Goal: Task Accomplishment & Management: Manage account settings

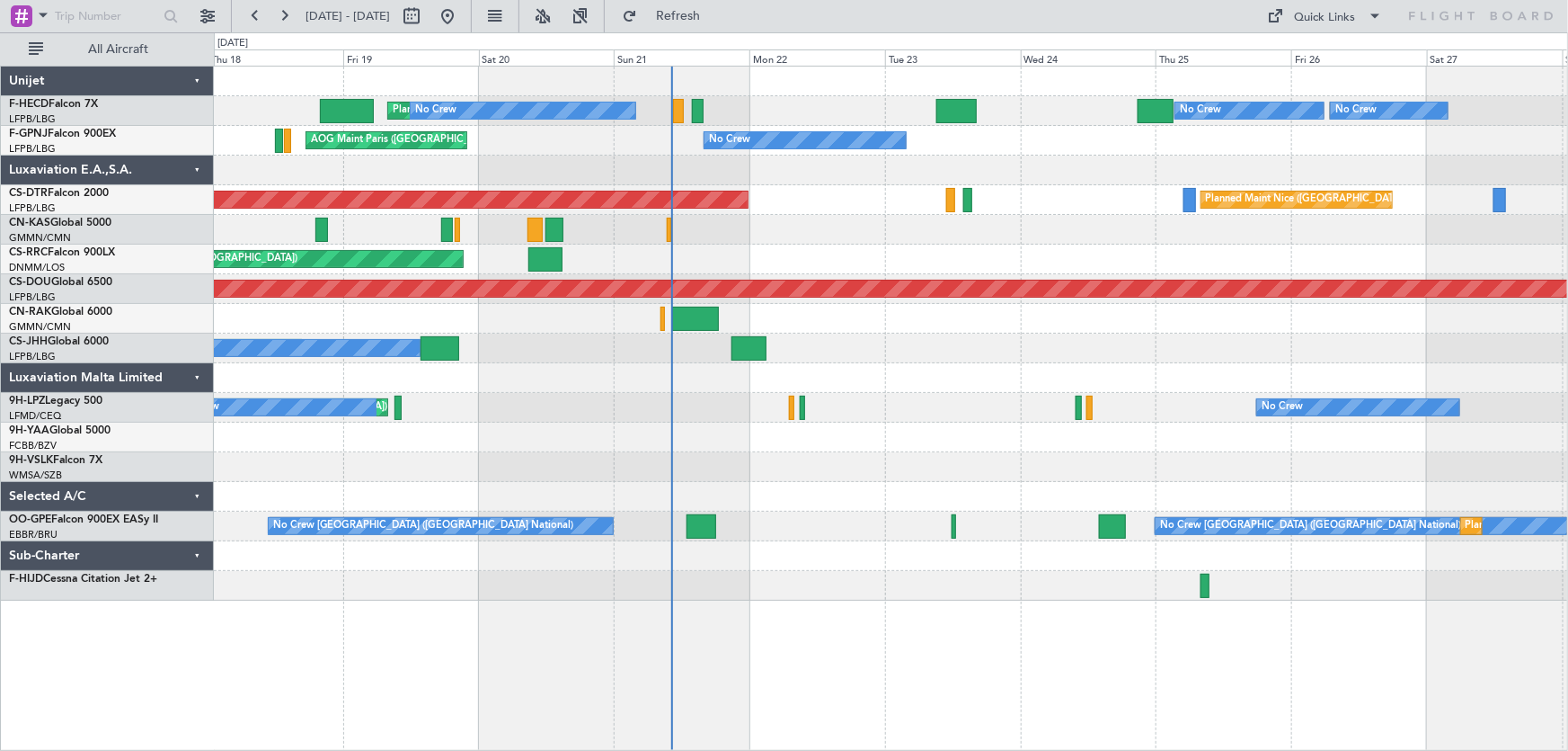
click at [871, 265] on div "Planned Maint [GEOGRAPHIC_DATA] ([GEOGRAPHIC_DATA]) No Crew Planned Maint [GEOG…" at bounding box center [891, 333] width 1355 height 534
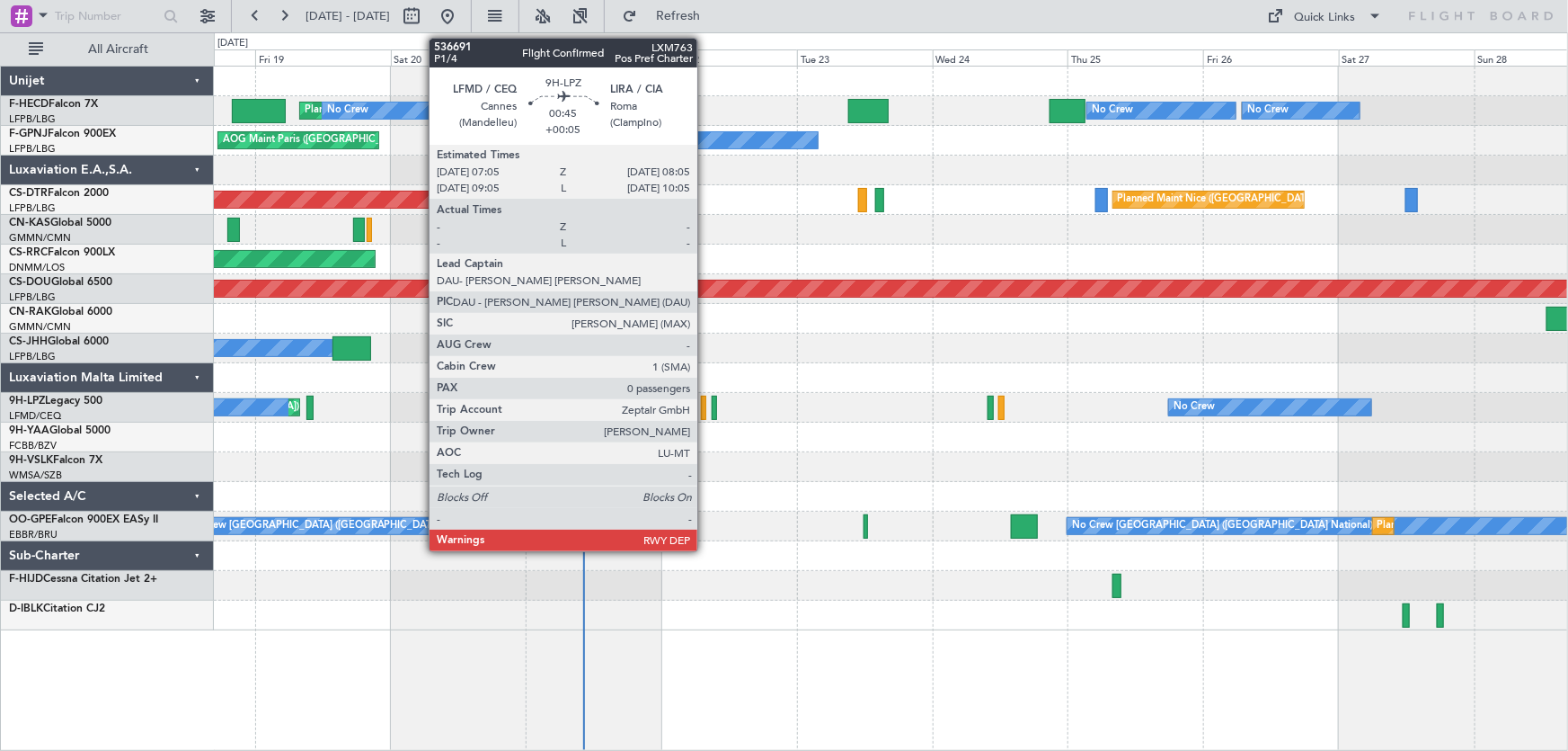
click at [706, 405] on div at bounding box center [704, 408] width 6 height 24
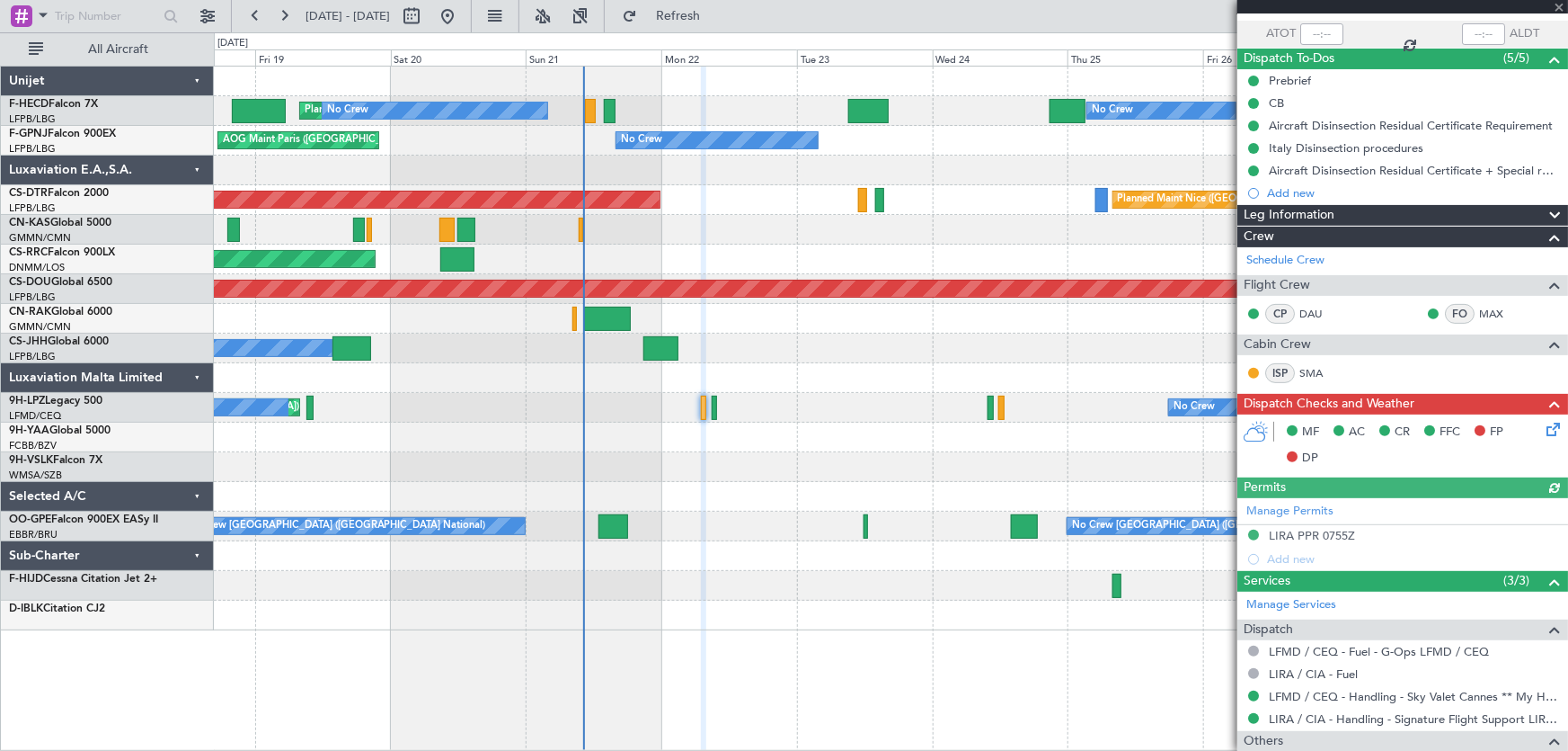
scroll to position [198, 0]
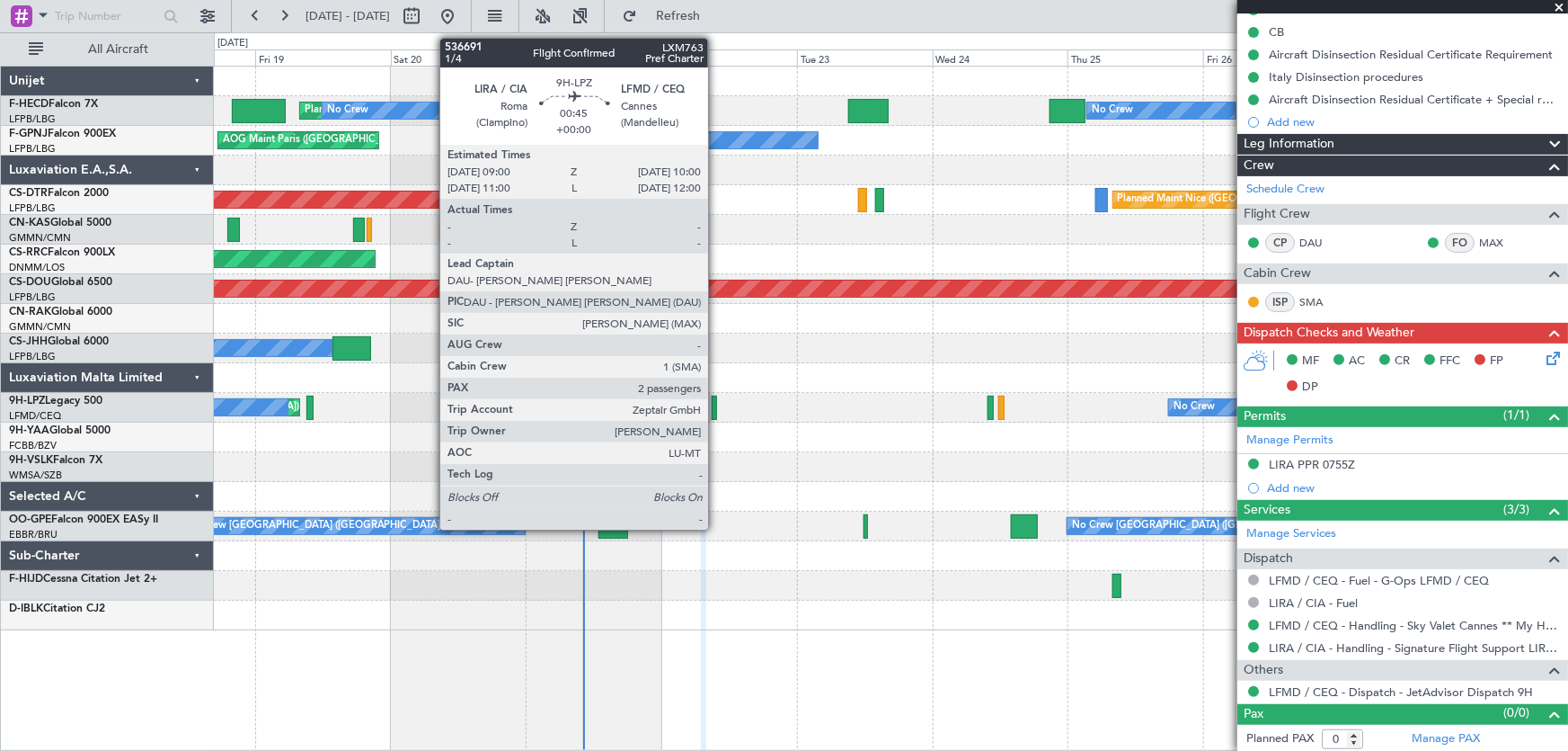
click at [717, 405] on div at bounding box center [715, 408] width 6 height 24
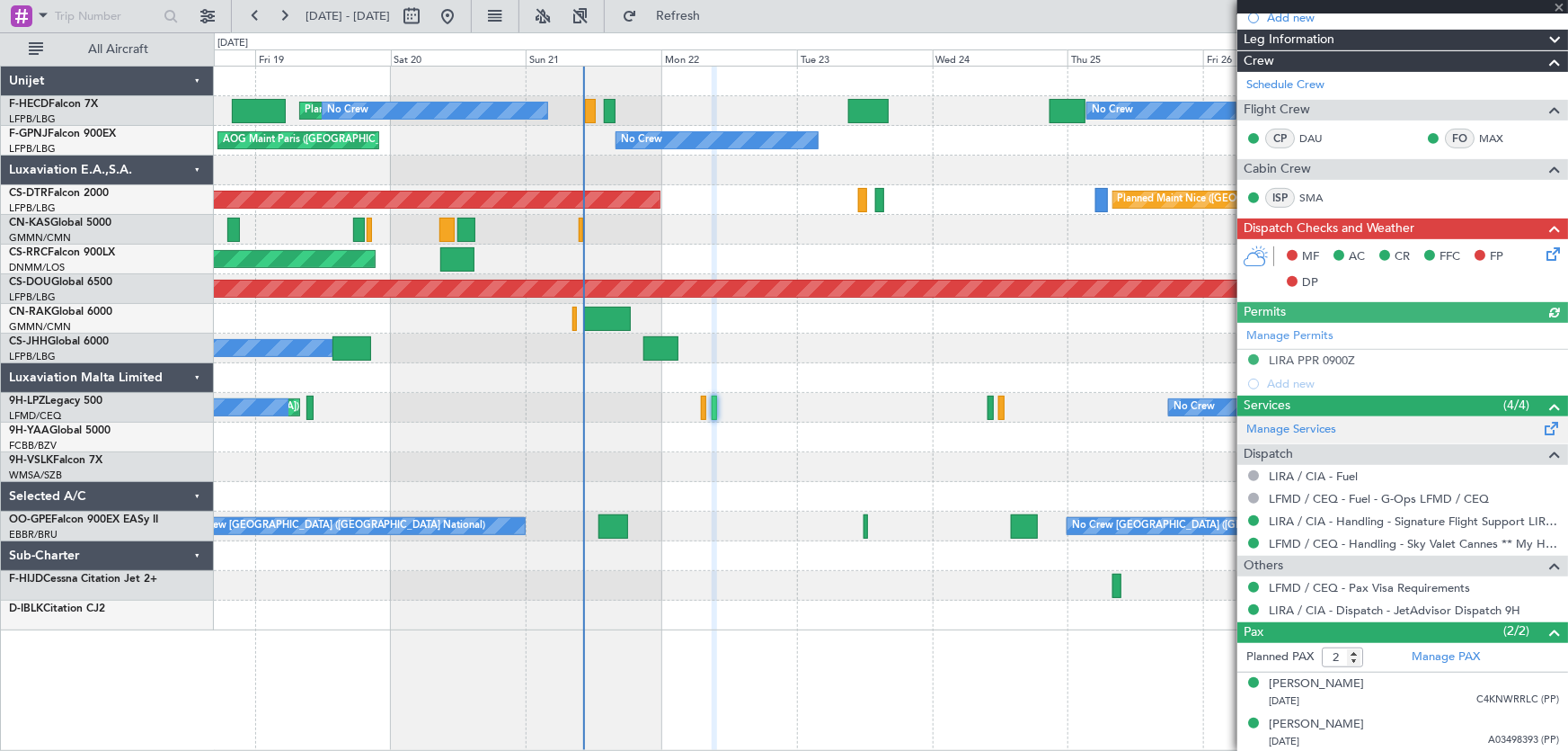
scroll to position [303, 0]
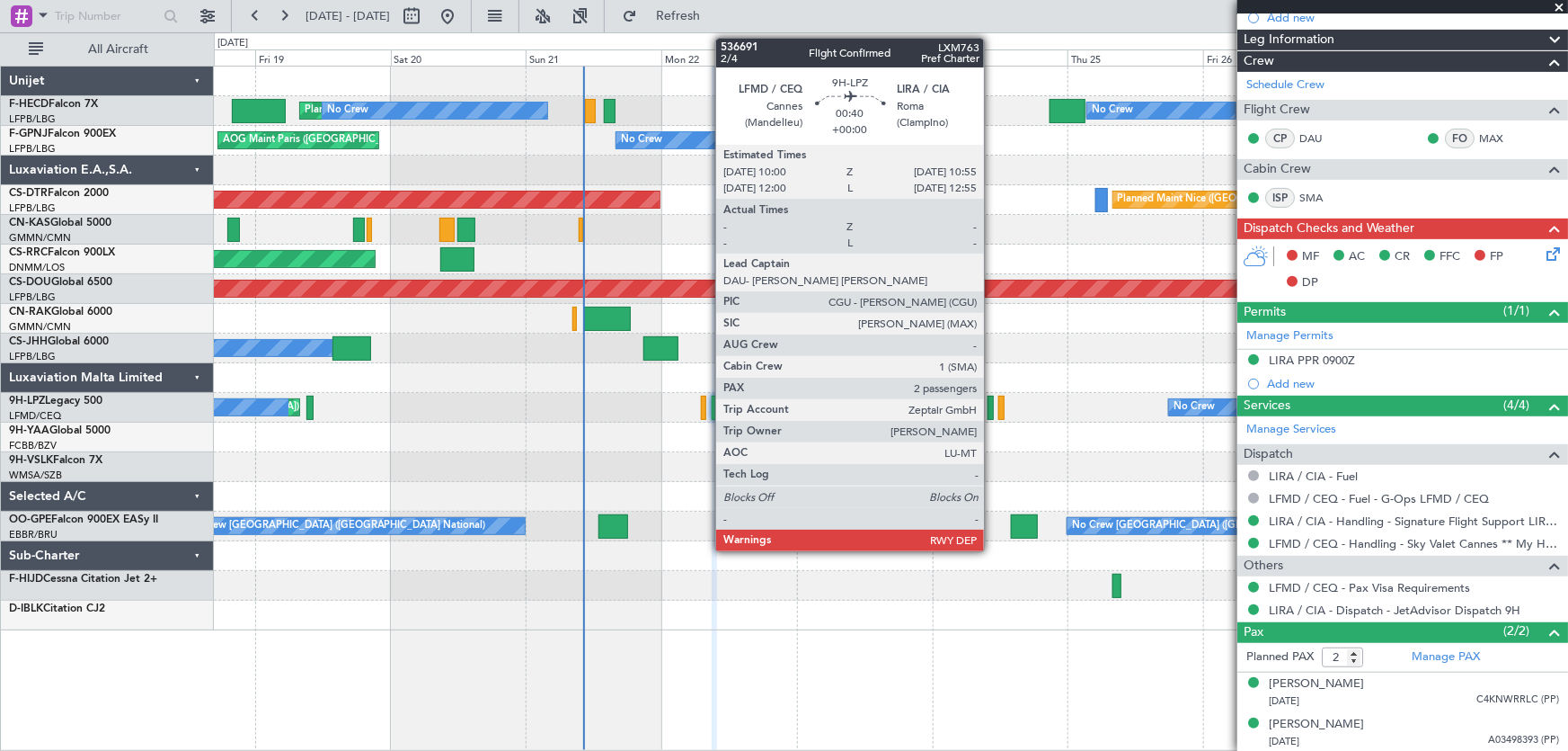
click at [992, 412] on div at bounding box center [991, 408] width 6 height 24
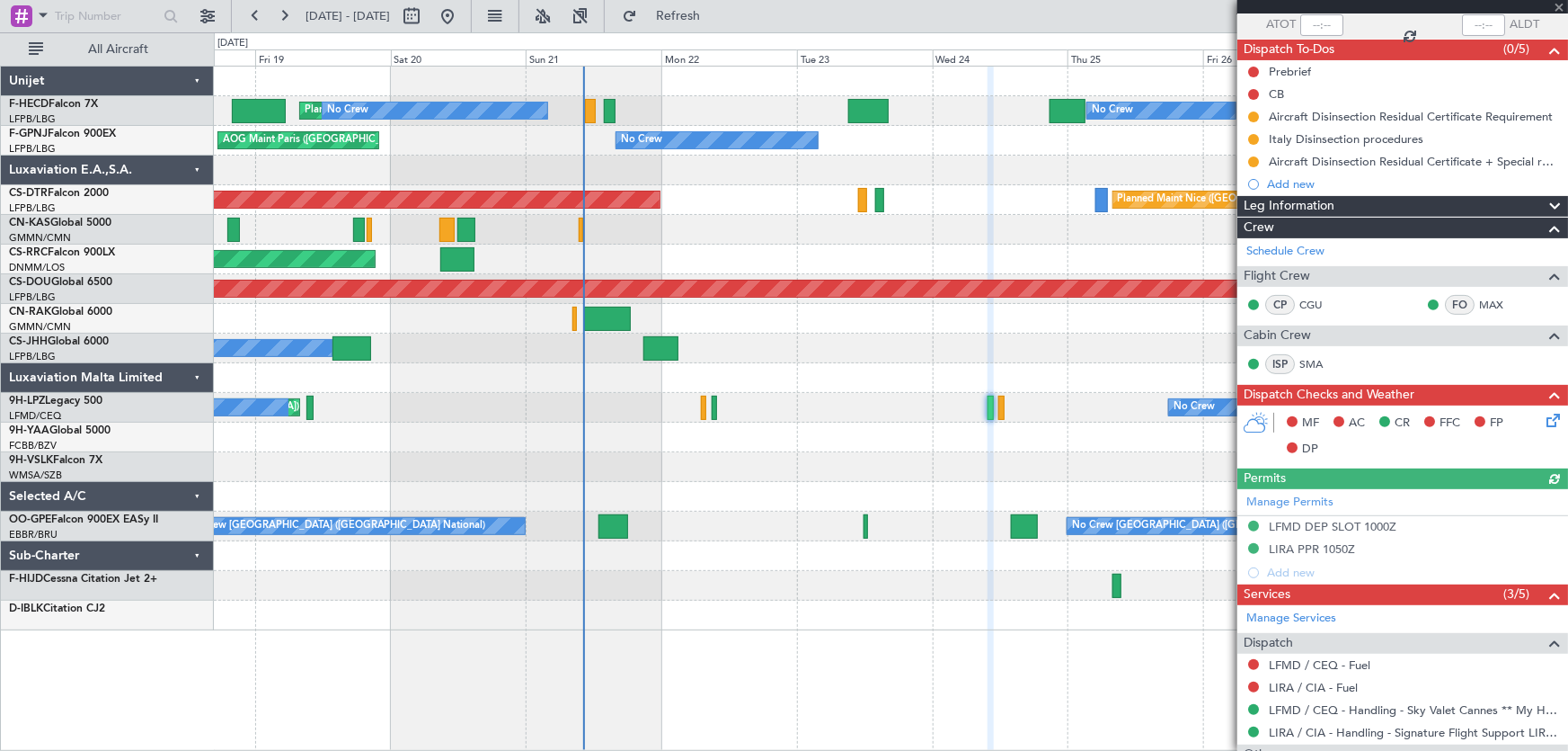
scroll to position [0, 0]
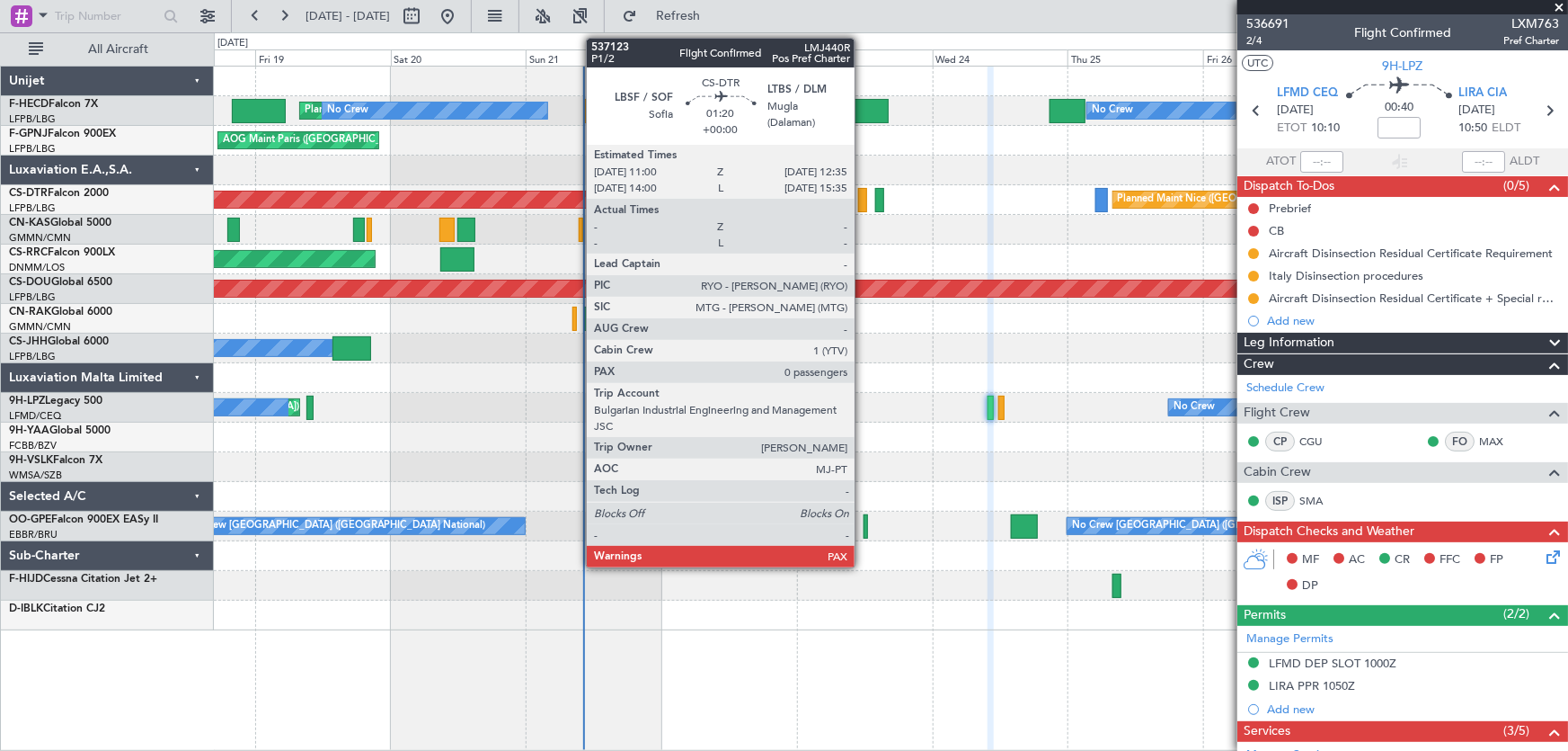
click at [863, 194] on div at bounding box center [863, 200] width 9 height 24
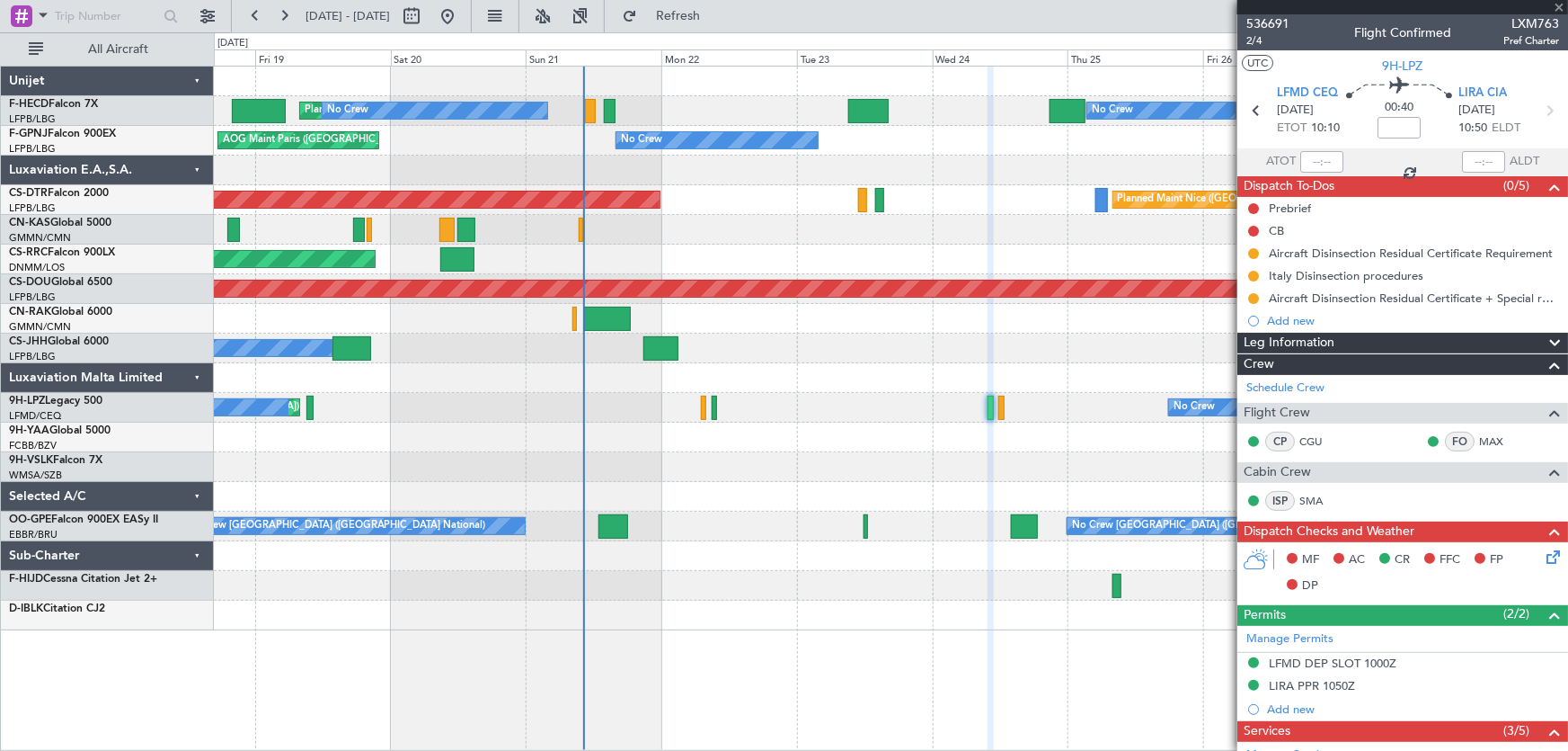
type input "0"
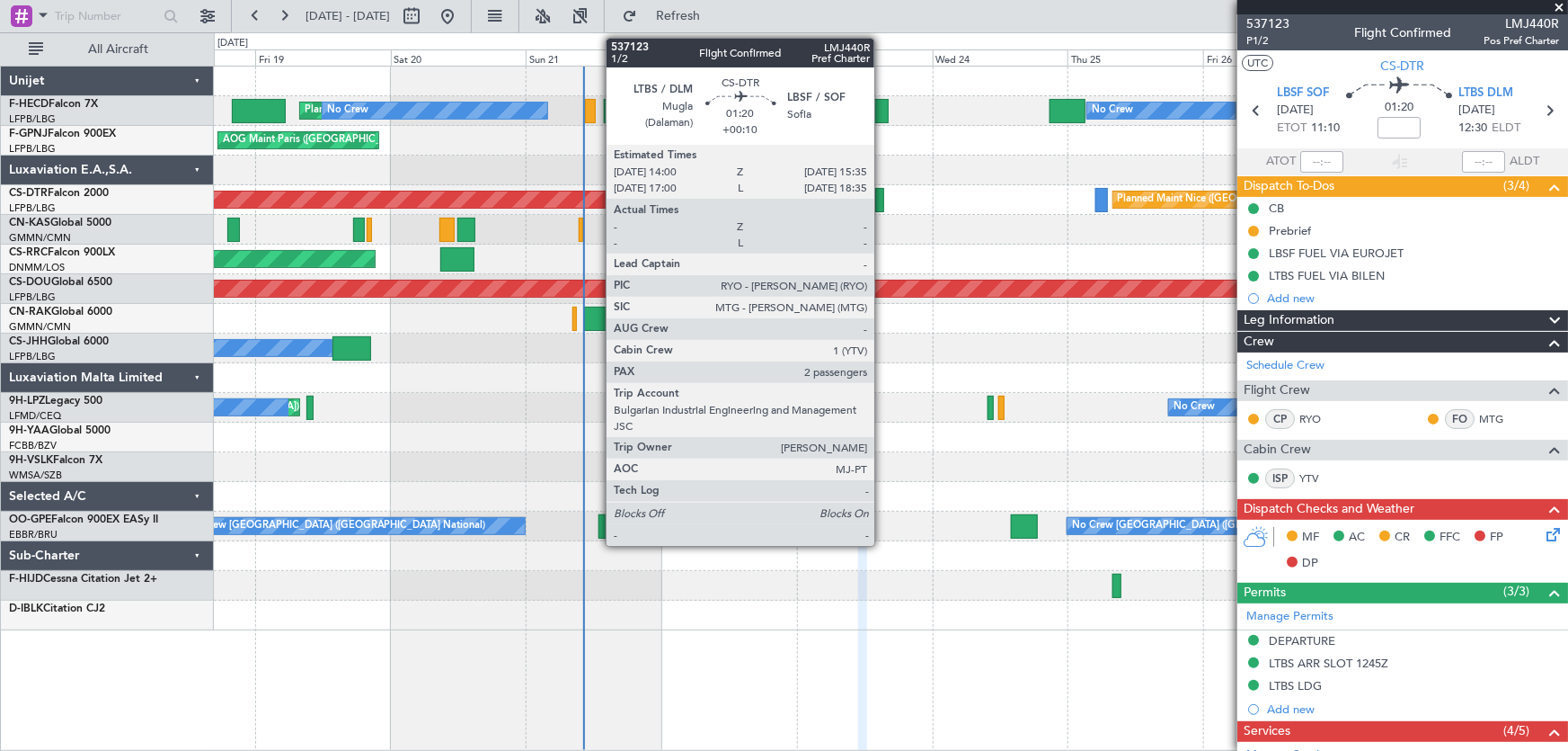
click at [883, 200] on div at bounding box center [880, 200] width 9 height 24
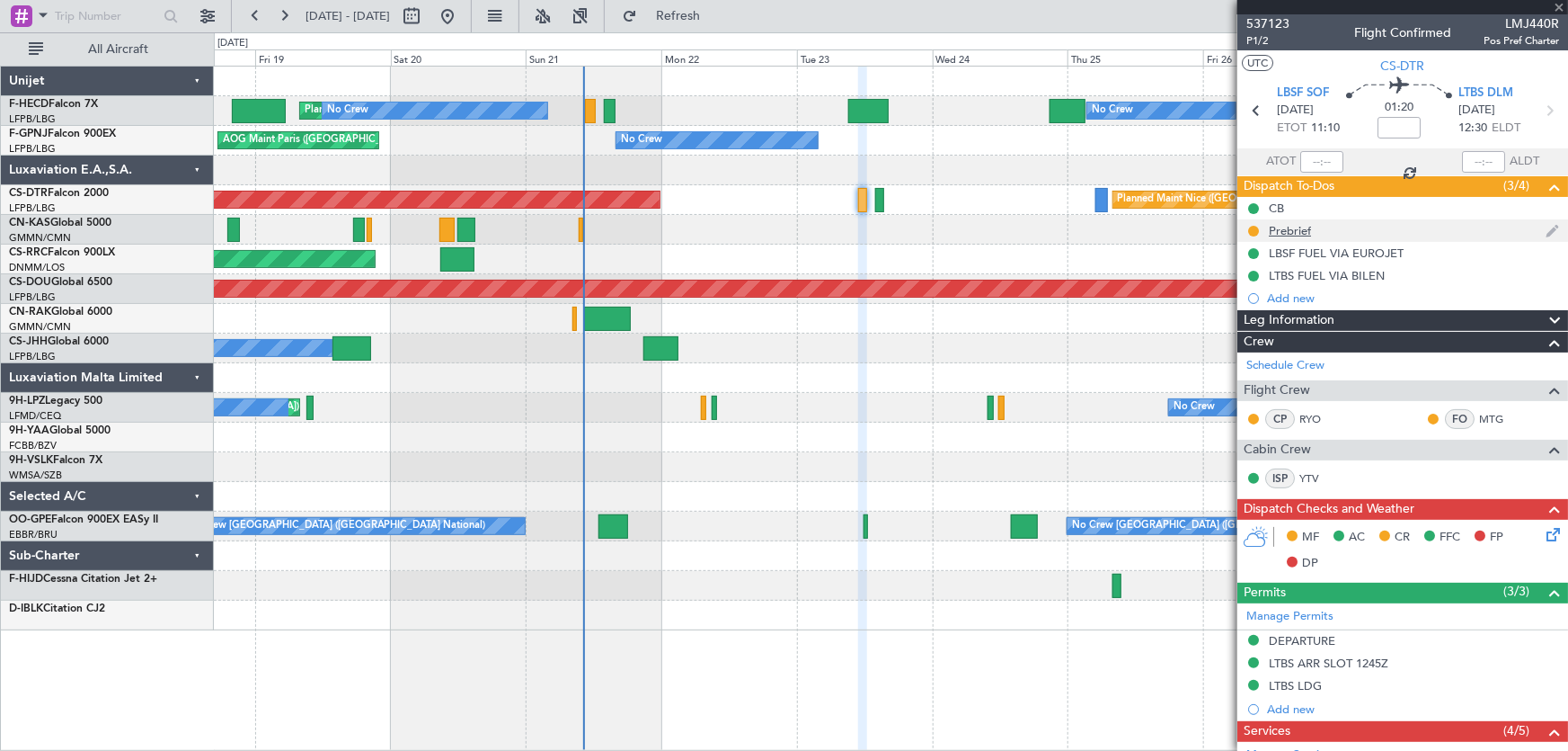
type input "+00:10"
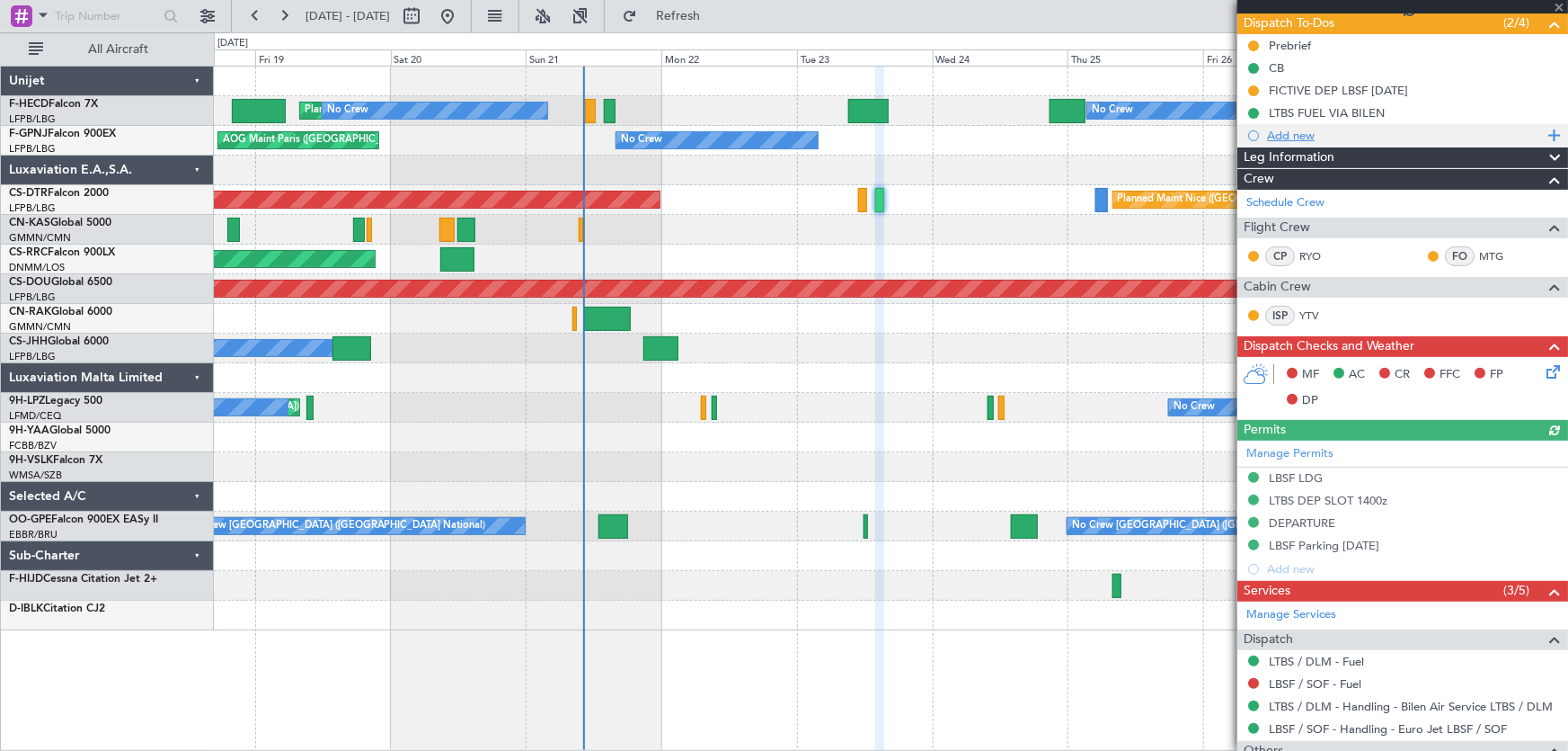
scroll to position [325, 0]
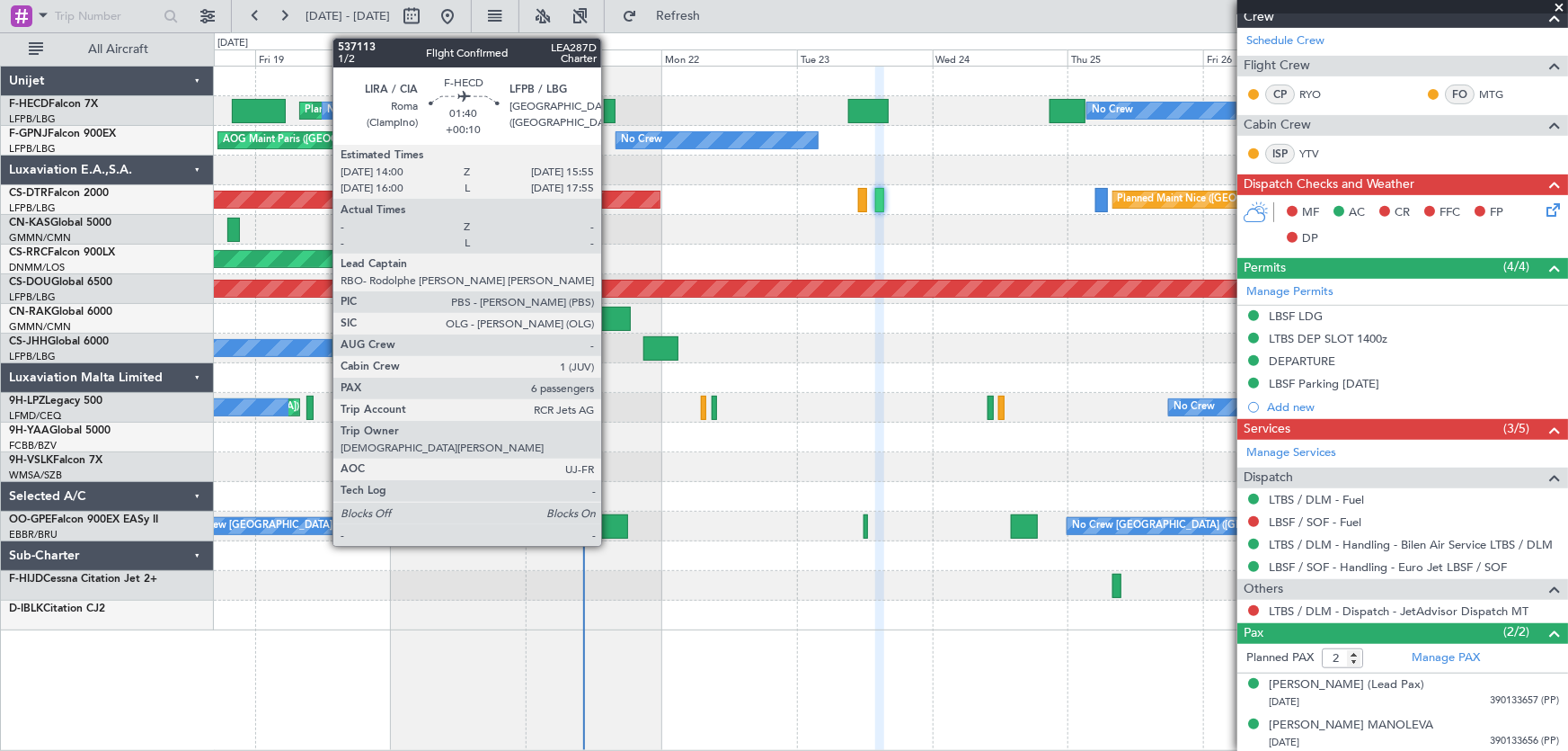
click at [610, 112] on div at bounding box center [610, 111] width 12 height 24
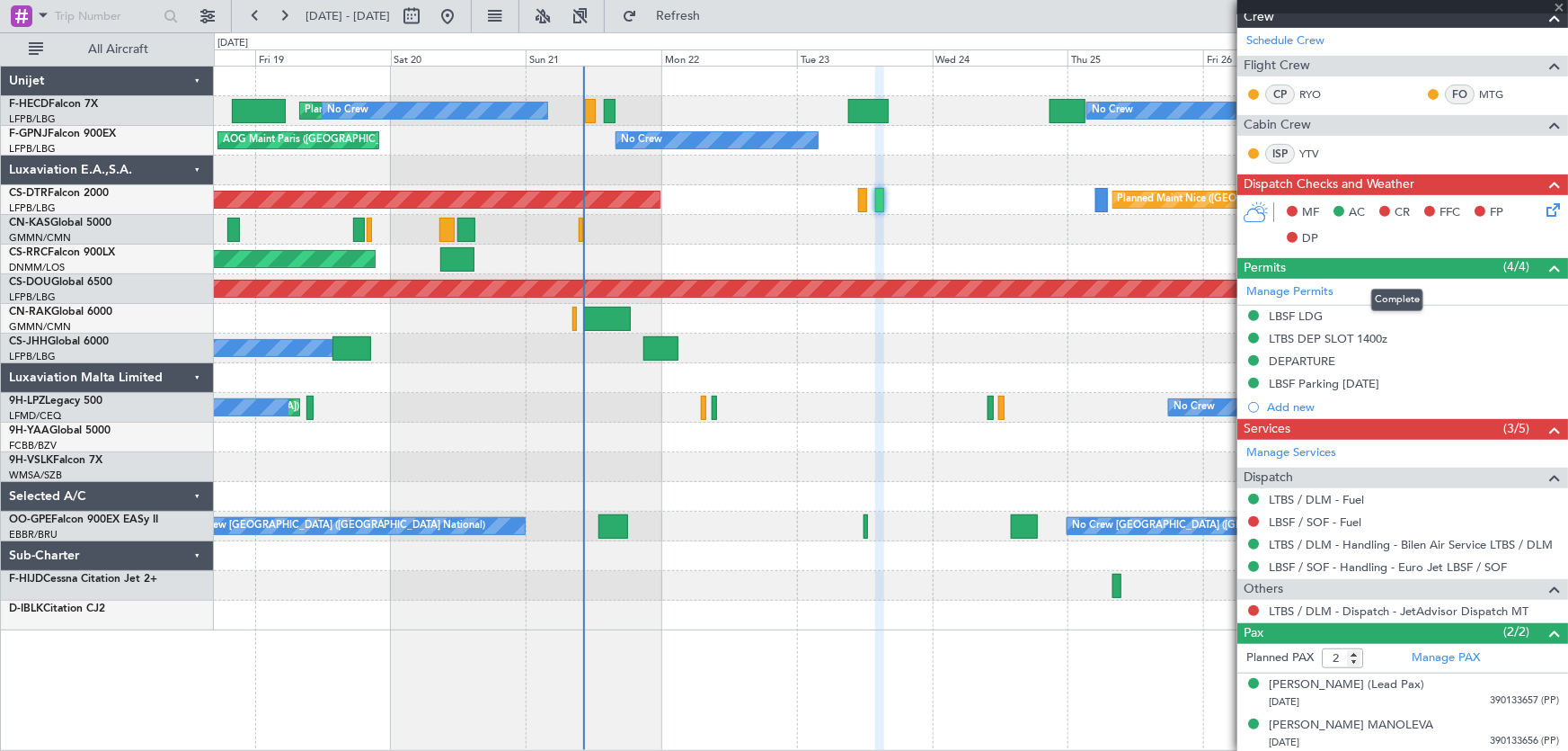
type input "6"
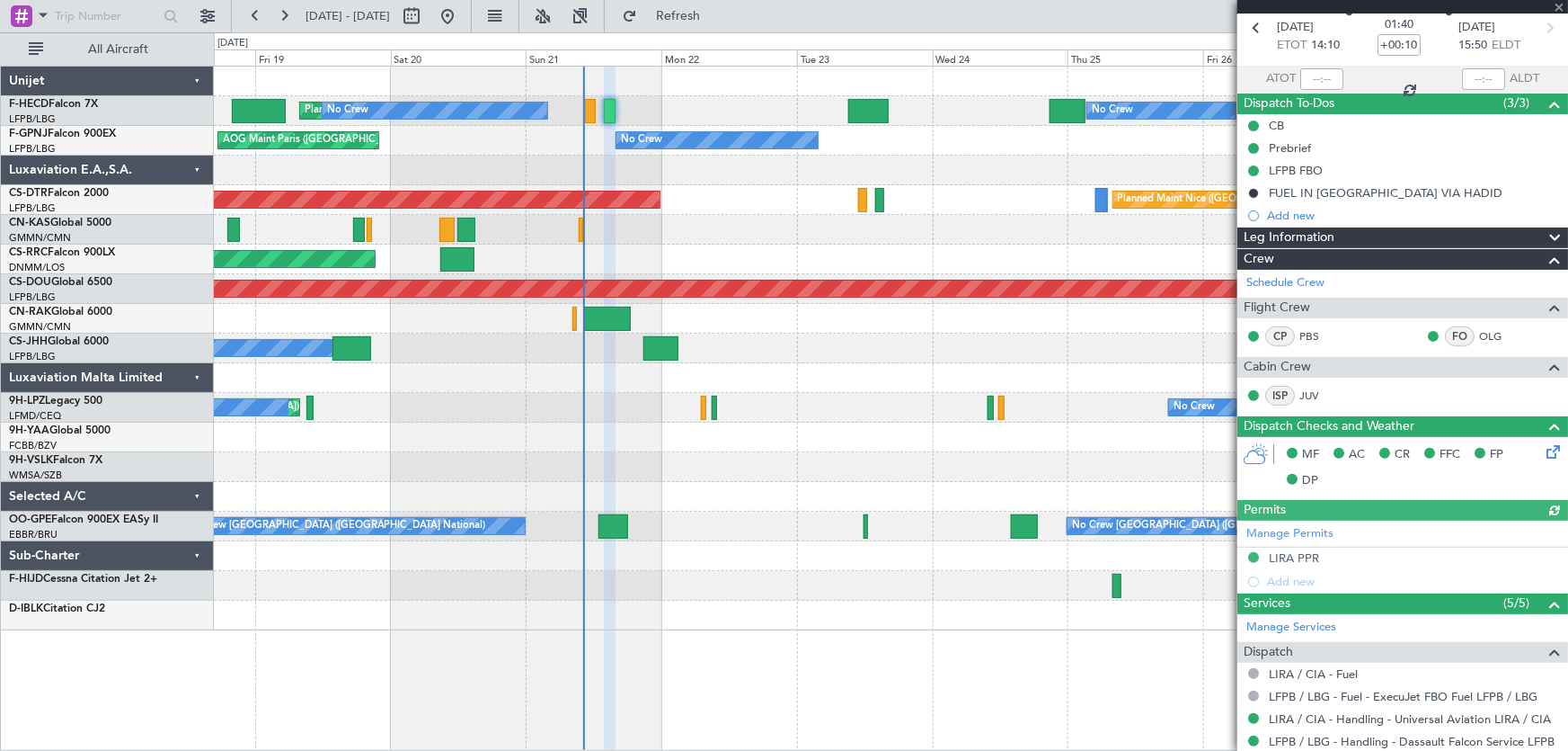
scroll to position [162, 0]
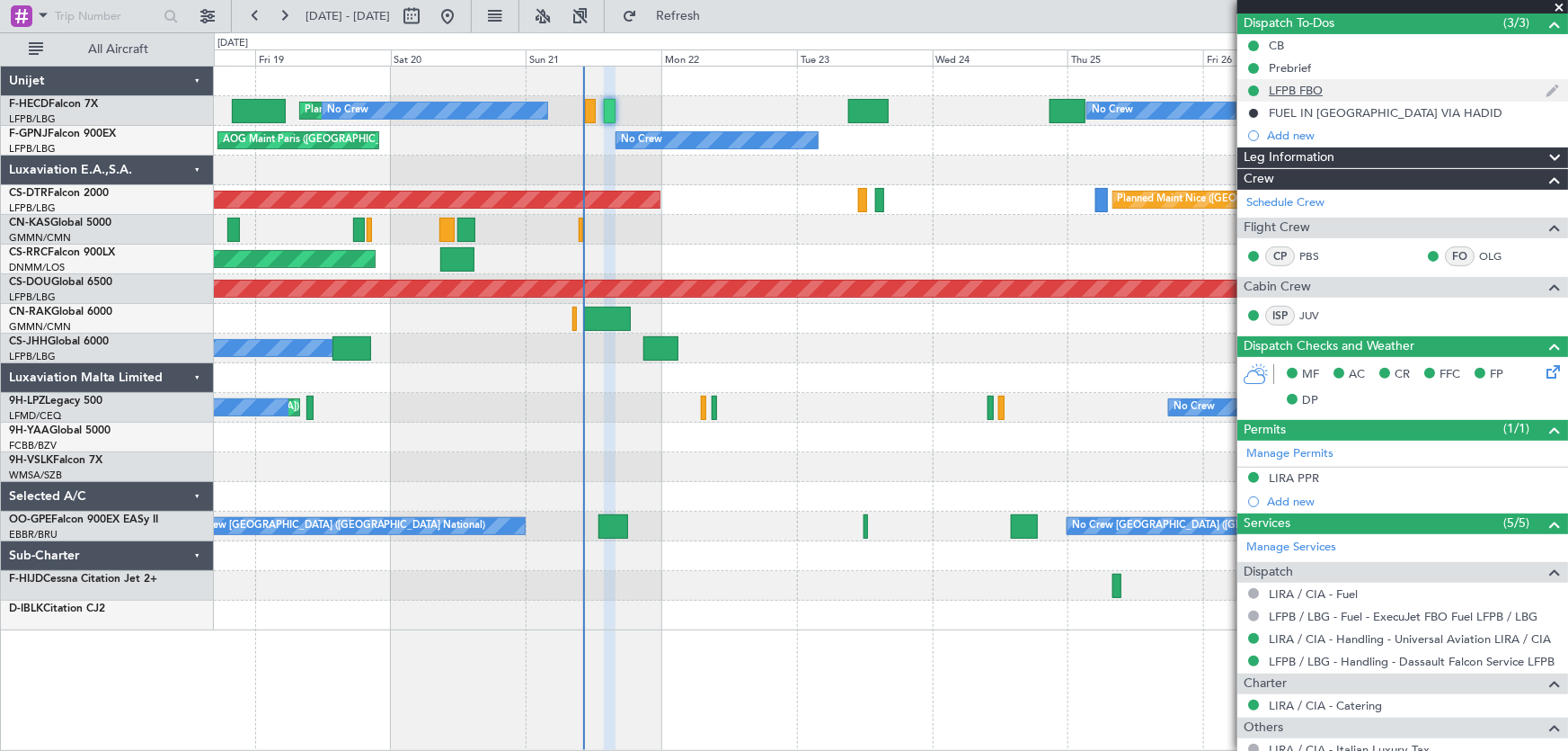
click at [1290, 89] on div "LFPB FBO" at bounding box center [1296, 90] width 53 height 16
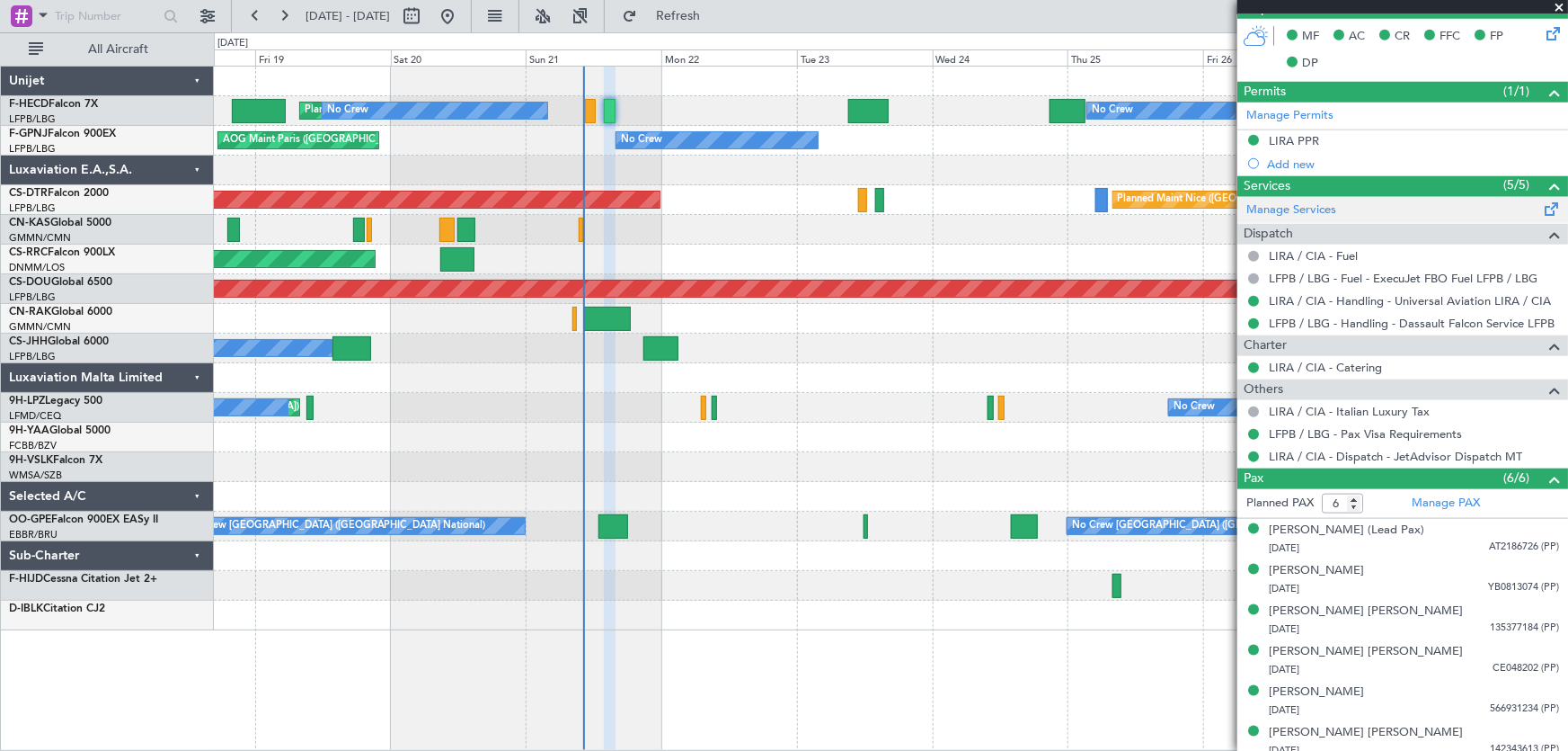
scroll to position [837, 0]
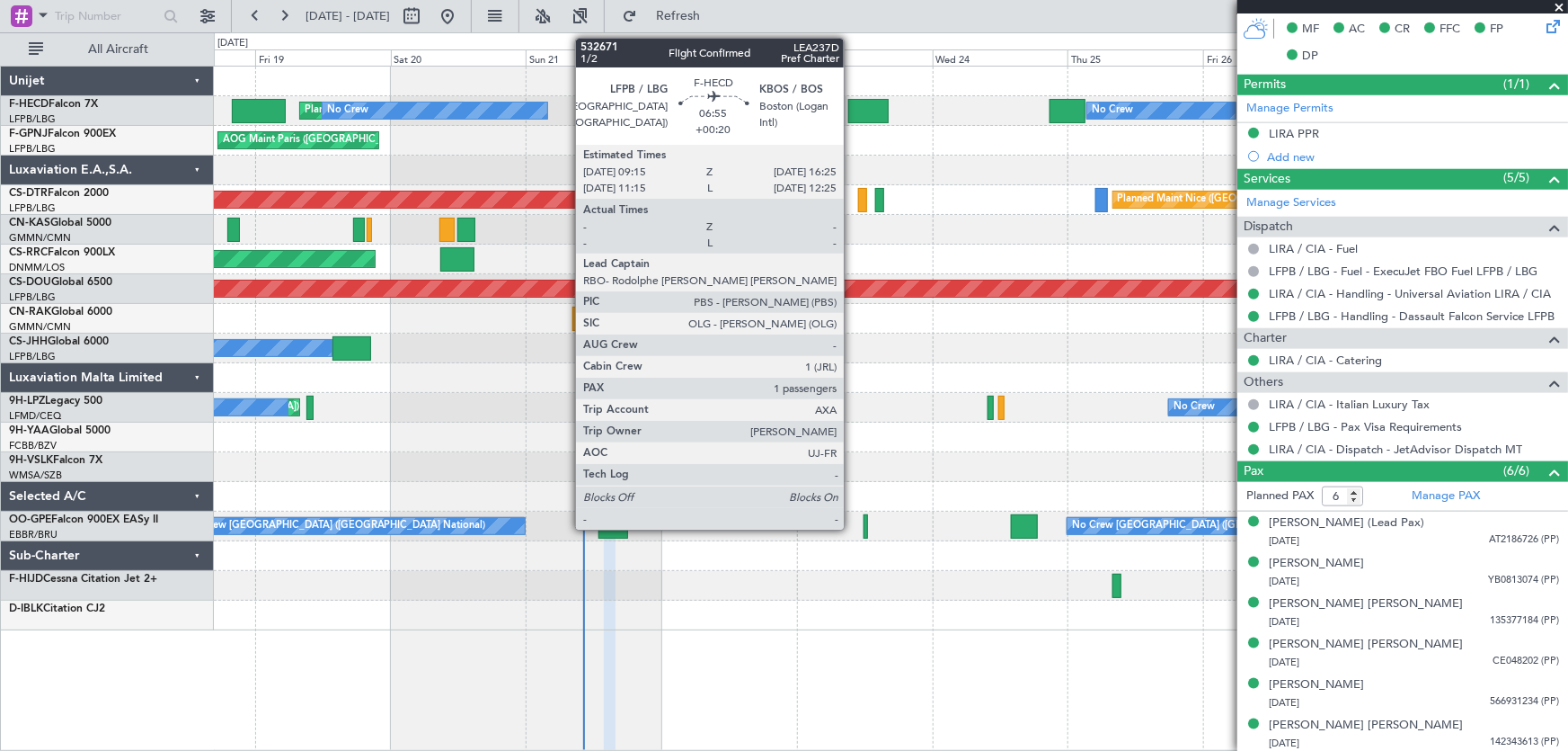
click at [854, 105] on div at bounding box center [869, 111] width 42 height 24
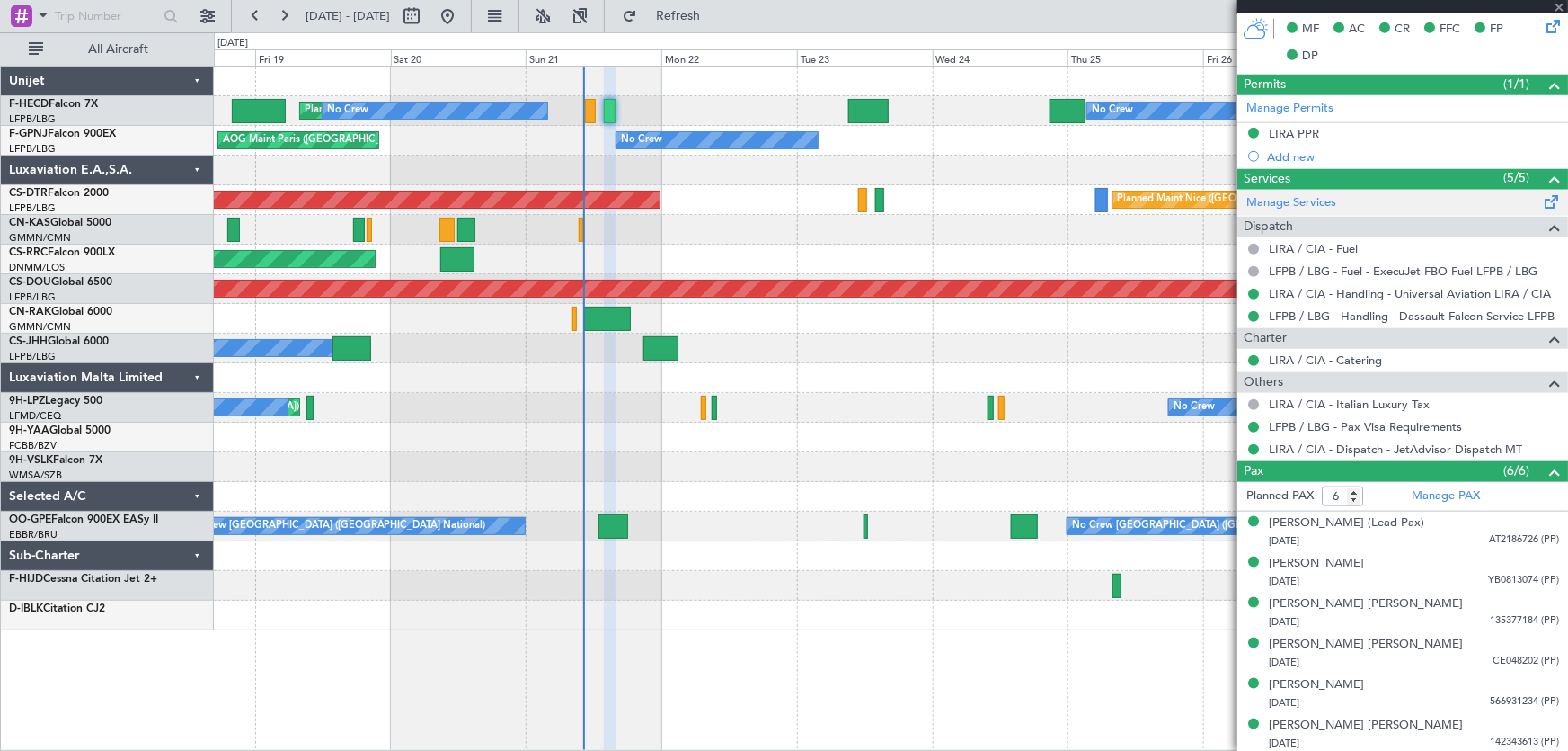
type input "+00:20"
type input "1"
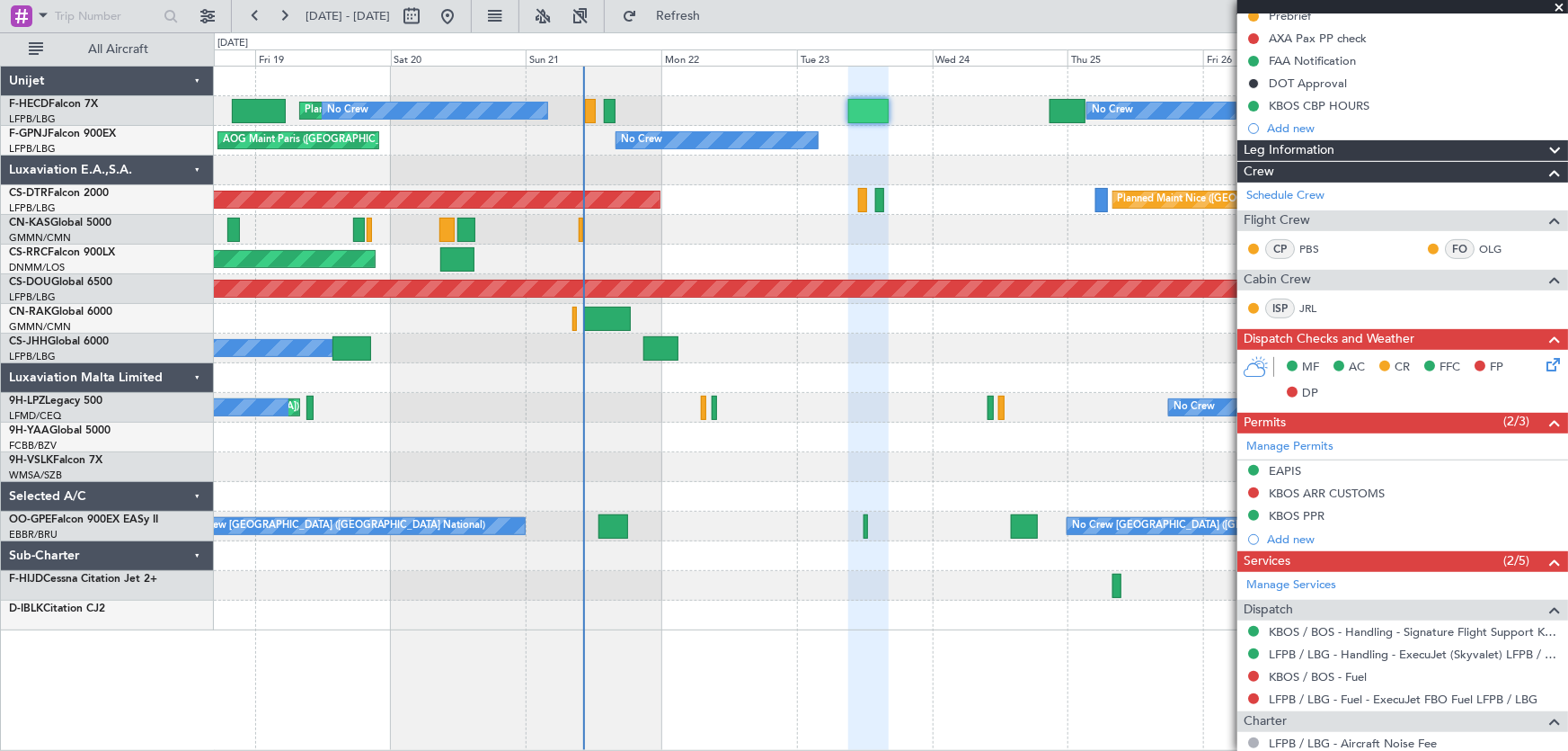
scroll to position [244, 0]
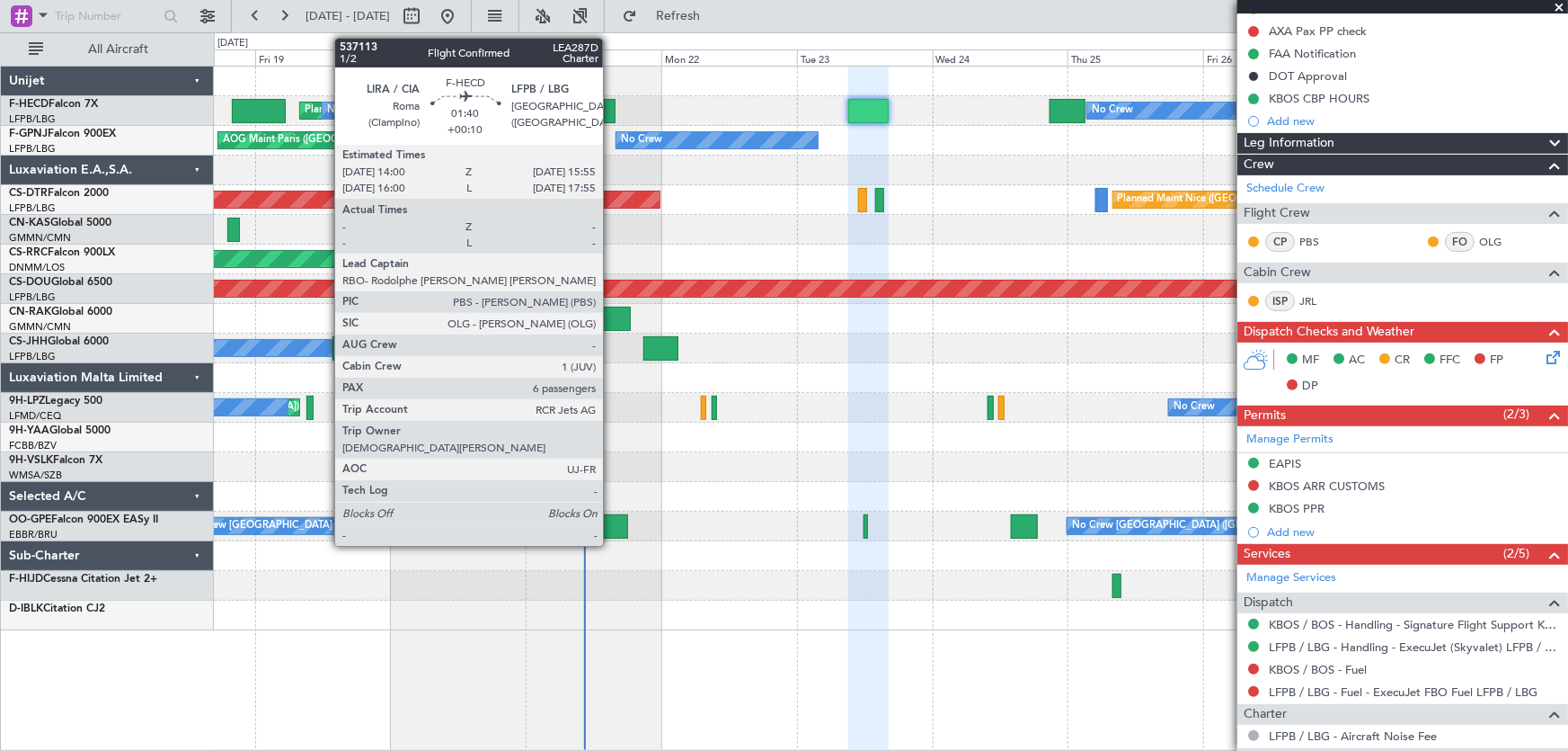
click at [612, 115] on div at bounding box center [610, 111] width 12 height 24
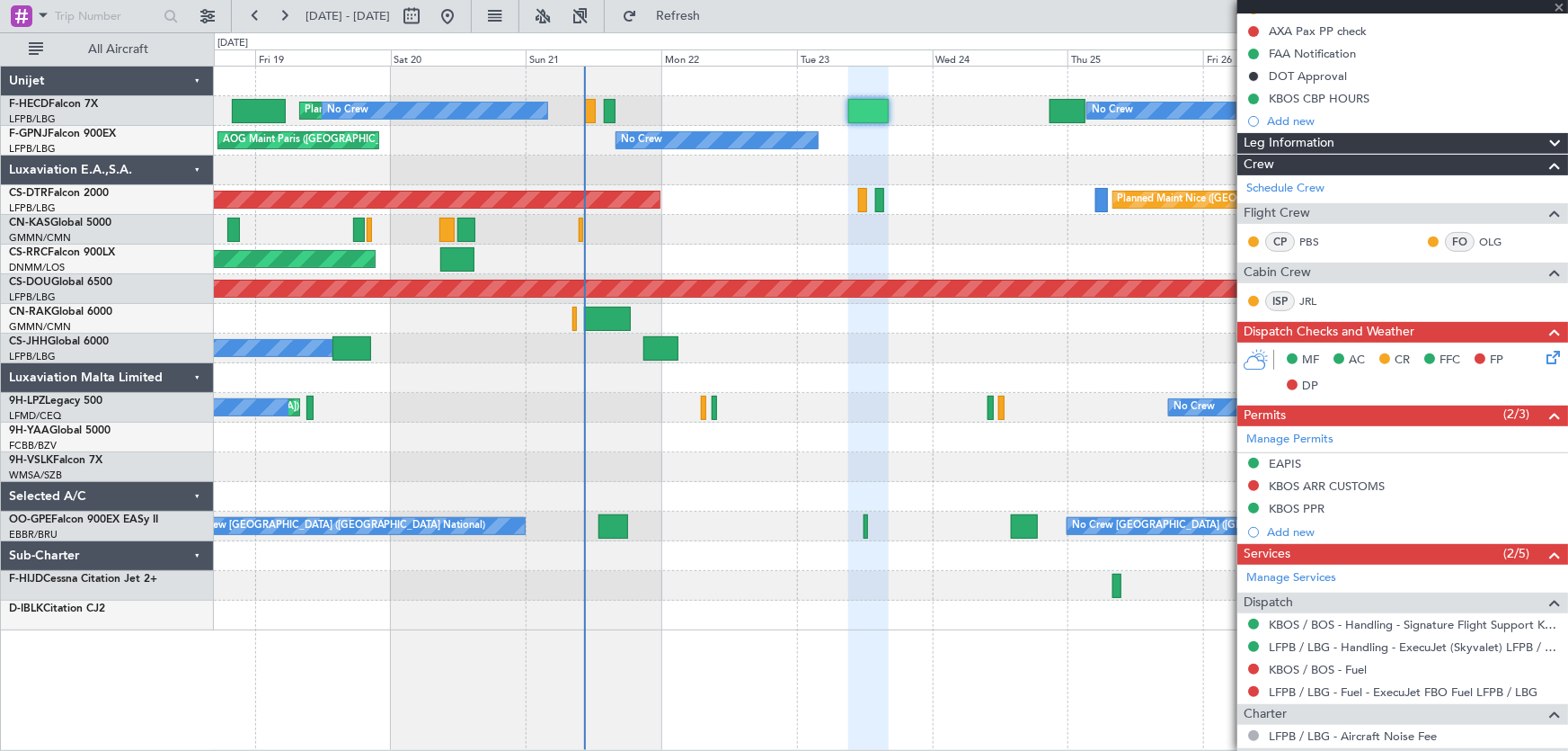
type input "+00:10"
type input "6"
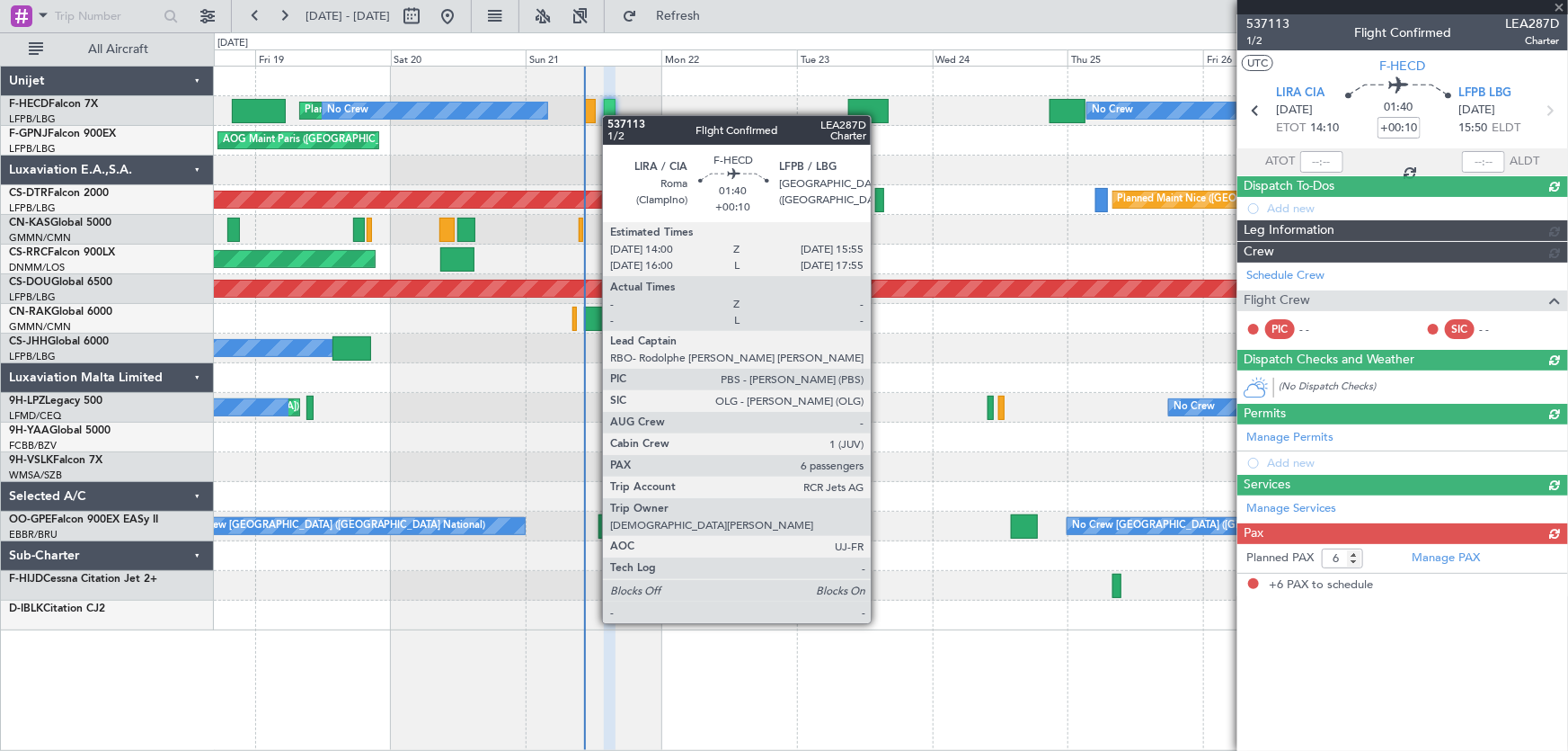
scroll to position [0, 0]
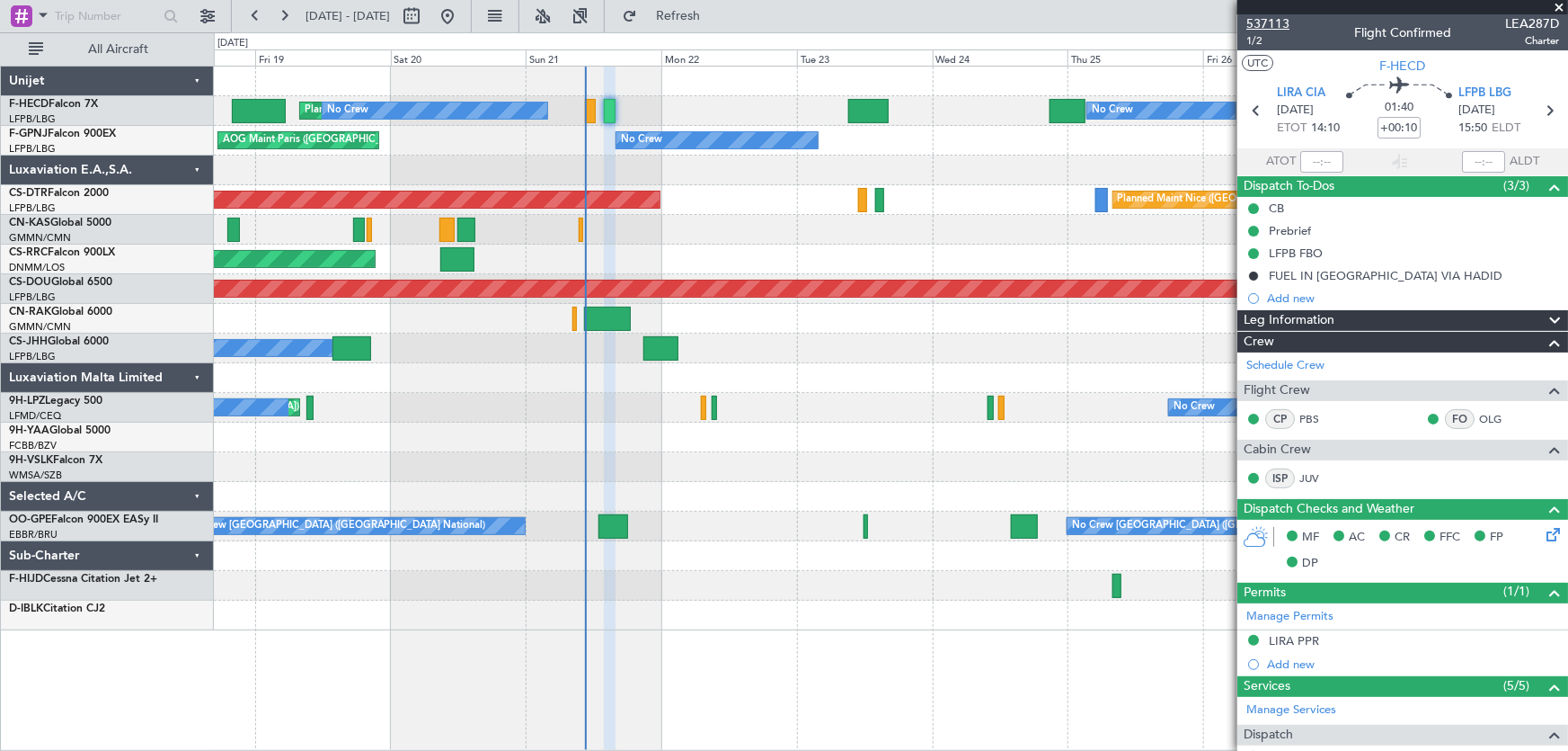
click at [1282, 26] on span "537113" at bounding box center [1268, 24] width 43 height 18
